Goal: Communication & Community: Ask a question

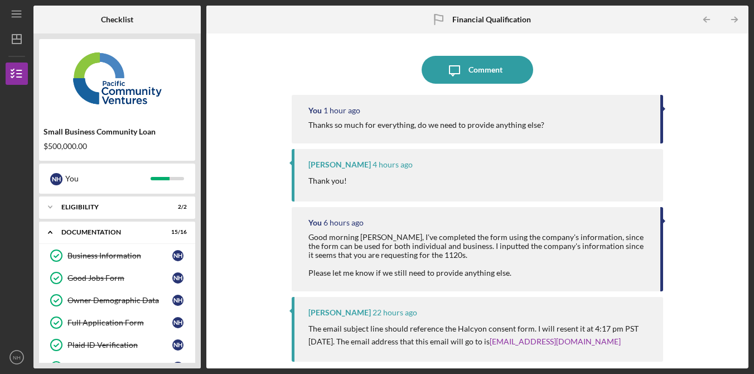
scroll to position [281, 0]
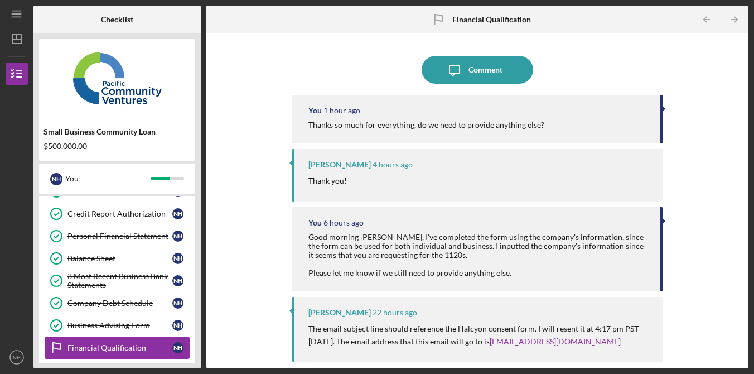
scroll to position [300, 0]
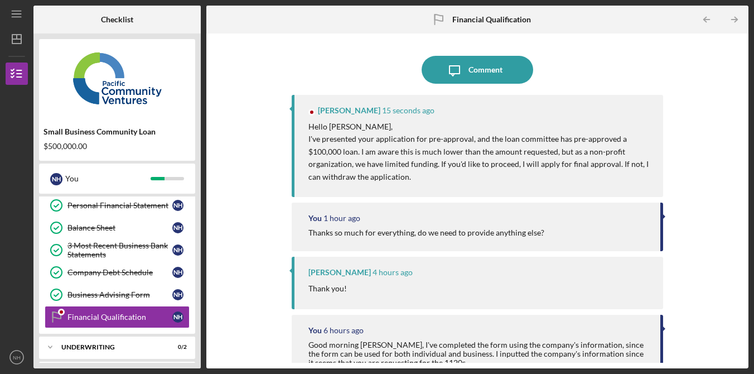
scroll to position [281, 0]
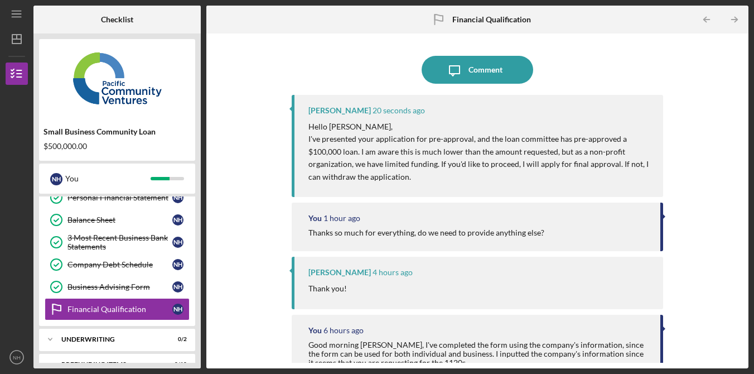
click at [704, 268] on div "Icon/Message Comment Alberto Enriquez 20 seconds ago Hello Nanjie, I've present…" at bounding box center [477, 200] width 531 height 323
drag, startPoint x: 721, startPoint y: 319, endPoint x: 708, endPoint y: 314, distance: 14.3
click at [721, 319] on div "Icon/Message Comment Alberto Enriquez 23 seconds ago Hello Nanjie, I've present…" at bounding box center [477, 200] width 531 height 323
drag, startPoint x: 434, startPoint y: 149, endPoint x: 588, endPoint y: 171, distance: 154.9
click at [588, 171] on p "I've presented your application for pre-approval, and the loan committee has pr…" at bounding box center [479, 158] width 343 height 50
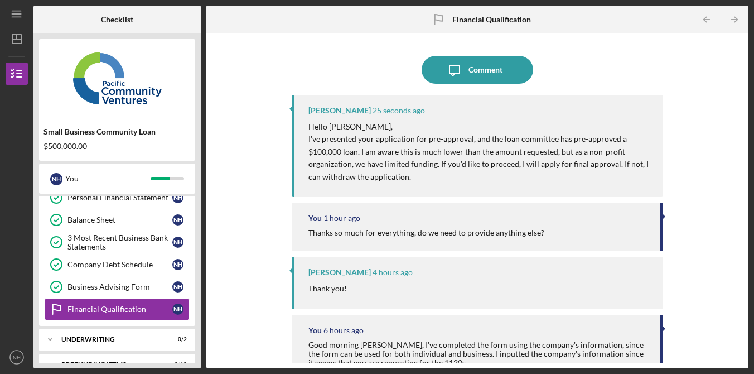
click at [491, 180] on p "I've presented your application for pre-approval, and the loan committee has pr…" at bounding box center [479, 158] width 343 height 50
drag, startPoint x: 374, startPoint y: 162, endPoint x: 456, endPoint y: 176, distance: 83.1
click at [456, 176] on p "I've presented your application for pre-approval, and the loan committee has pr…" at bounding box center [479, 158] width 343 height 50
click at [456, 171] on p "I've presented your application for pre-approval, and the loan committee has pr…" at bounding box center [479, 158] width 343 height 50
drag, startPoint x: 459, startPoint y: 169, endPoint x: 481, endPoint y: 170, distance: 21.2
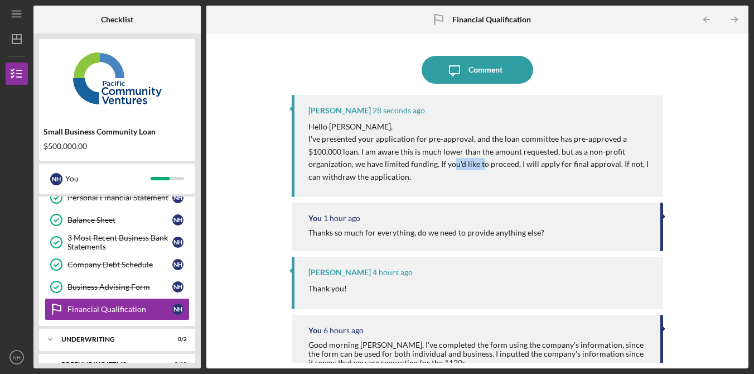
click at [480, 169] on p "I've presented your application for pre-approval, and the loan committee has pr…" at bounding box center [479, 158] width 343 height 50
click at [563, 181] on p "I've presented your application for pre-approval, and the loan committee has pr…" at bounding box center [479, 158] width 343 height 50
click at [713, 166] on div "Icon/Message Comment Alberto Enriquez 31 seconds ago Hello Nanjie, I've present…" at bounding box center [477, 200] width 531 height 323
click at [503, 72] on button "Icon/Message Comment" at bounding box center [478, 70] width 112 height 28
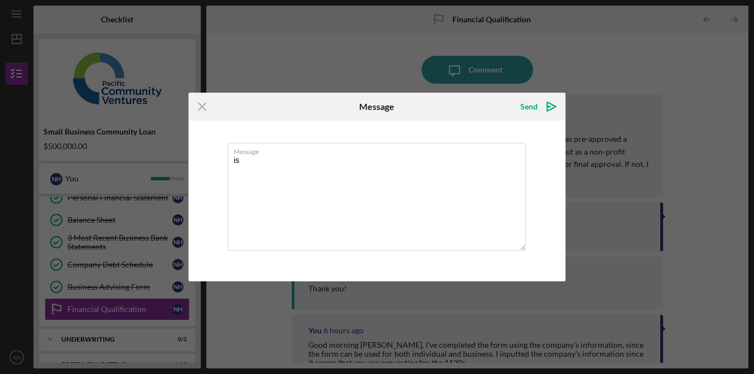
type textarea "i"
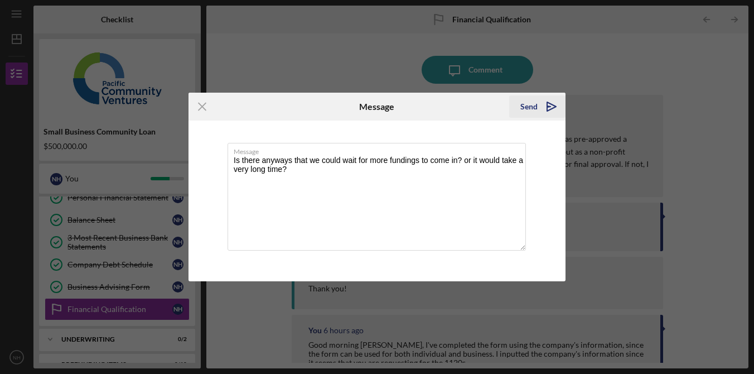
type textarea "Is there anyways that we could wait for more fundings to come in? or it would t…"
click at [533, 109] on div "Send" at bounding box center [528, 106] width 17 height 22
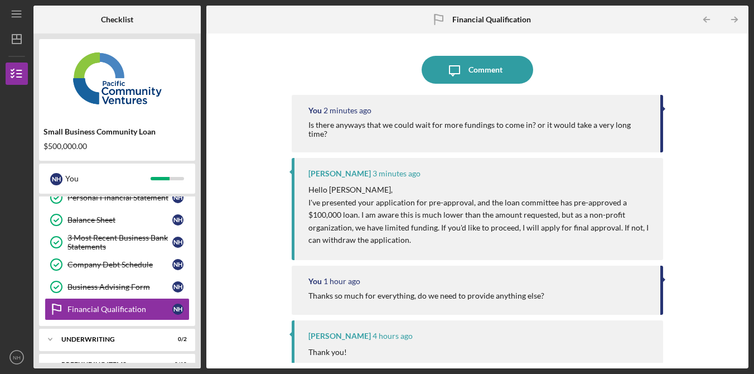
click at [687, 158] on div "Icon/Message Comment You 2 minutes ago Is there anyways that we could wait for …" at bounding box center [477, 200] width 531 height 323
click at [696, 192] on div "Icon/Message Comment You 2 minutes ago Is there anyways that we could wait for …" at bounding box center [477, 200] width 531 height 323
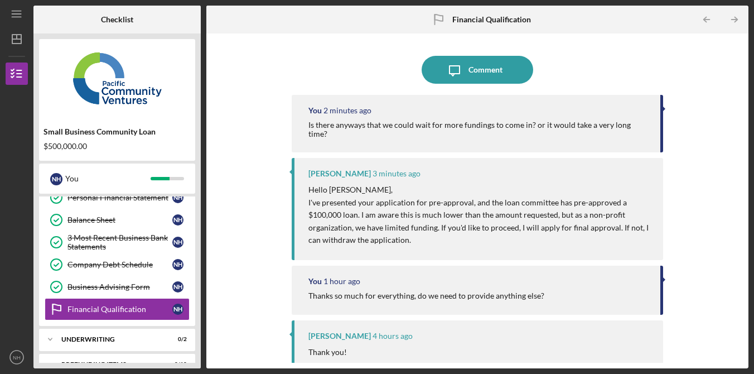
click at [495, 169] on div "Alberto Enriquez 3 minutes ago" at bounding box center [479, 173] width 343 height 9
click at [724, 78] on div "Icon/Message Comment You 2 minutes ago Is there anyways that we could wait for …" at bounding box center [477, 200] width 531 height 323
click at [720, 81] on div "Icon/Message Comment You 2 minutes ago Is there anyways that we could wait for …" at bounding box center [477, 200] width 531 height 323
click at [714, 72] on div "Icon/Message Comment You 2 minutes ago Is there anyways that we could wait for …" at bounding box center [477, 200] width 531 height 323
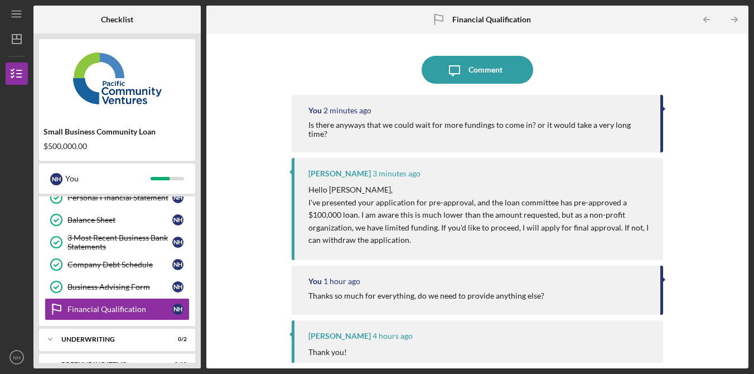
click at [712, 85] on div "Icon/Message Comment You 2 minutes ago Is there anyways that we could wait for …" at bounding box center [477, 200] width 531 height 323
drag, startPoint x: 719, startPoint y: 80, endPoint x: 537, endPoint y: 17, distance: 192.6
click at [719, 80] on div "Icon/Message Comment You 2 minutes ago Is there anyways that we could wait for …" at bounding box center [477, 200] width 531 height 323
drag, startPoint x: 420, startPoint y: 234, endPoint x: 289, endPoint y: 153, distance: 154.4
click at [289, 153] on div "Icon/Message Comment You 3 minutes ago Is there anyways that we could wait for …" at bounding box center [477, 200] width 531 height 323
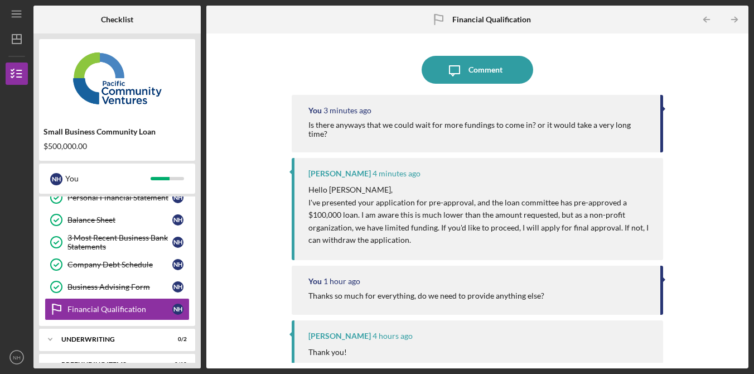
drag, startPoint x: 705, startPoint y: 147, endPoint x: 689, endPoint y: 123, distance: 28.5
click at [705, 147] on div "Icon/Message Comment You 3 minutes ago Is there anyways that we could wait for …" at bounding box center [477, 200] width 531 height 323
click at [686, 158] on div "Icon/Message Comment You 7 minutes ago Is there anyways that we could wait for …" at bounding box center [477, 200] width 531 height 323
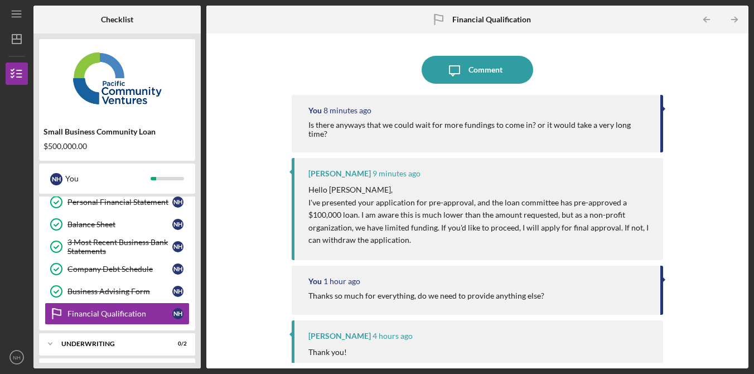
scroll to position [281, 0]
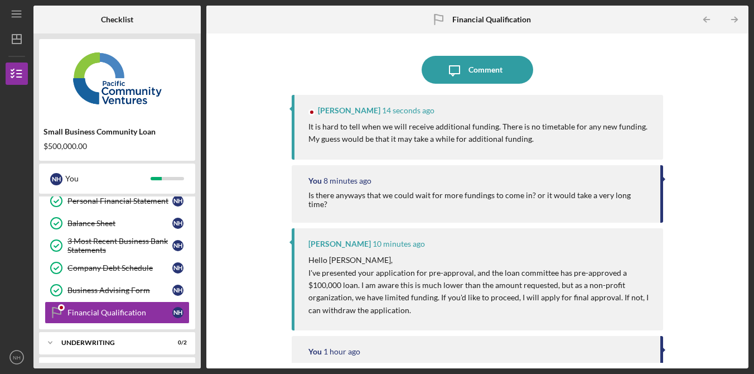
scroll to position [281, 0]
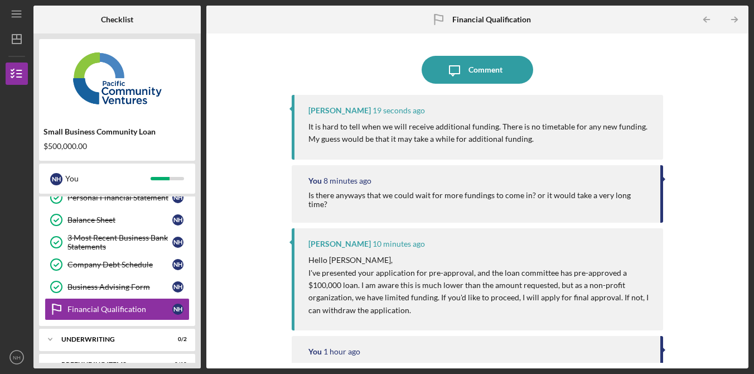
drag, startPoint x: 553, startPoint y: 124, endPoint x: 569, endPoint y: 138, distance: 21.3
click at [569, 138] on p "It is hard to tell when we will receive additional funding. There is no timetab…" at bounding box center [479, 132] width 343 height 25
click at [569, 141] on p "It is hard to tell when we will receive additional funding. There is no timetab…" at bounding box center [479, 132] width 343 height 25
click at [583, 149] on div "[PERSON_NAME] 24 seconds ago It is hard to tell when we will receive additional…" at bounding box center [477, 127] width 371 height 65
click at [585, 147] on div "[PERSON_NAME] 24 seconds ago It is hard to tell when we will receive additional…" at bounding box center [477, 127] width 371 height 65
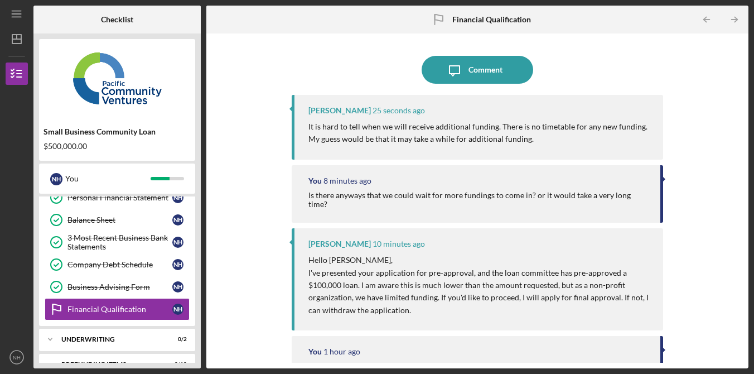
click at [590, 146] on div "[PERSON_NAME] 25 seconds ago It is hard to tell when we will receive additional…" at bounding box center [477, 127] width 371 height 65
click at [728, 123] on div "Icon/Message Comment [PERSON_NAME] 27 seconds ago It is hard to tell when we wi…" at bounding box center [477, 200] width 531 height 323
click at [505, 79] on button "Icon/Message Comment" at bounding box center [478, 70] width 112 height 28
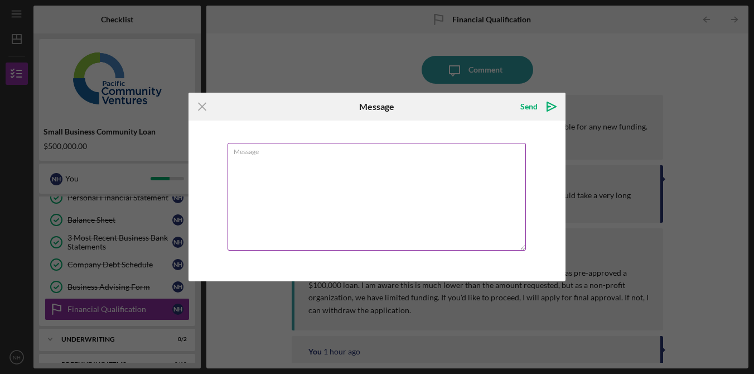
click at [390, 169] on textarea "Message" at bounding box center [376, 197] width 298 height 108
type textarea "q"
type textarea "d"
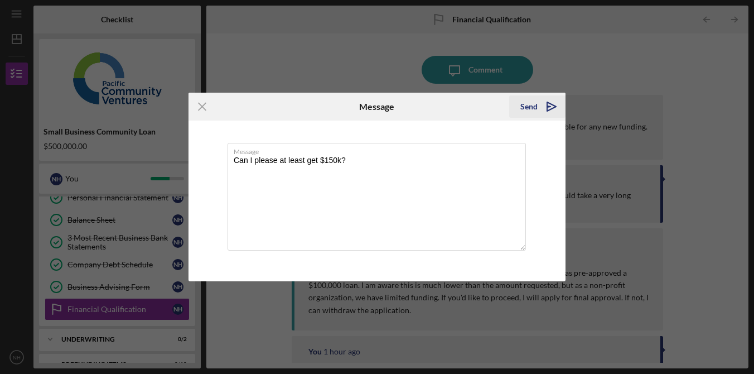
type textarea "Can I please at least get $150k?"
click at [535, 111] on div "Send" at bounding box center [528, 106] width 17 height 22
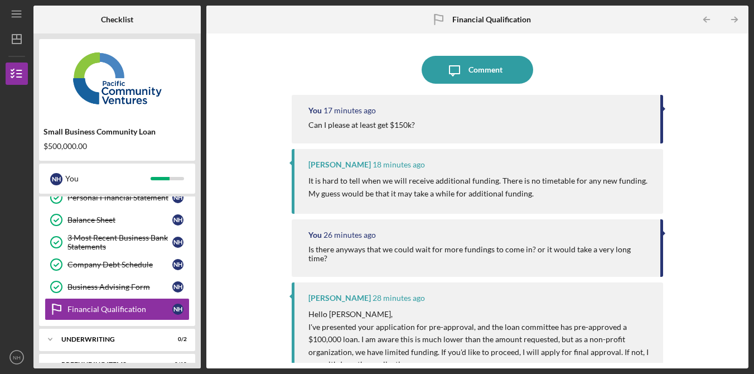
click at [617, 139] on div "You 17 minutes ago Can I please at least get $150k?" at bounding box center [477, 119] width 371 height 49
